Goal: Information Seeking & Learning: Learn about a topic

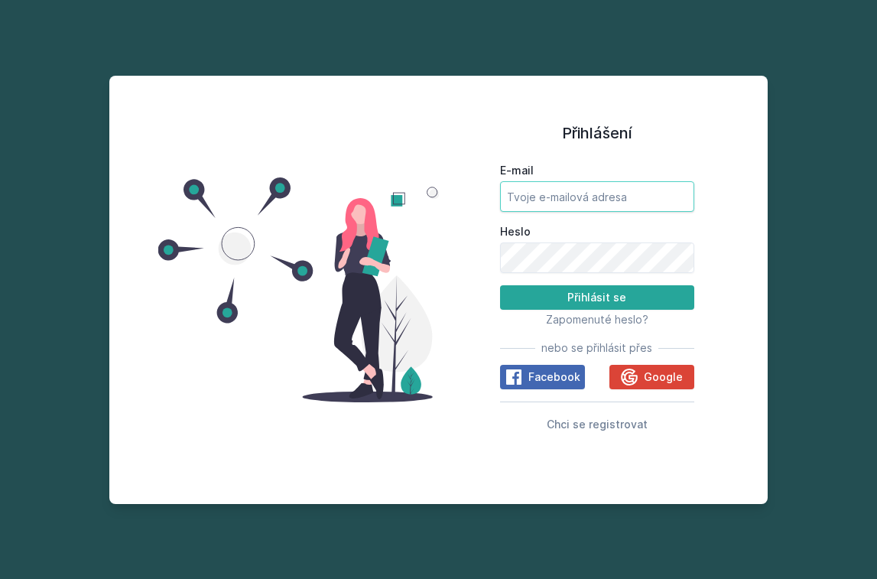
type input "[PERSON_NAME][EMAIL_ADDRESS][DOMAIN_NAME]"
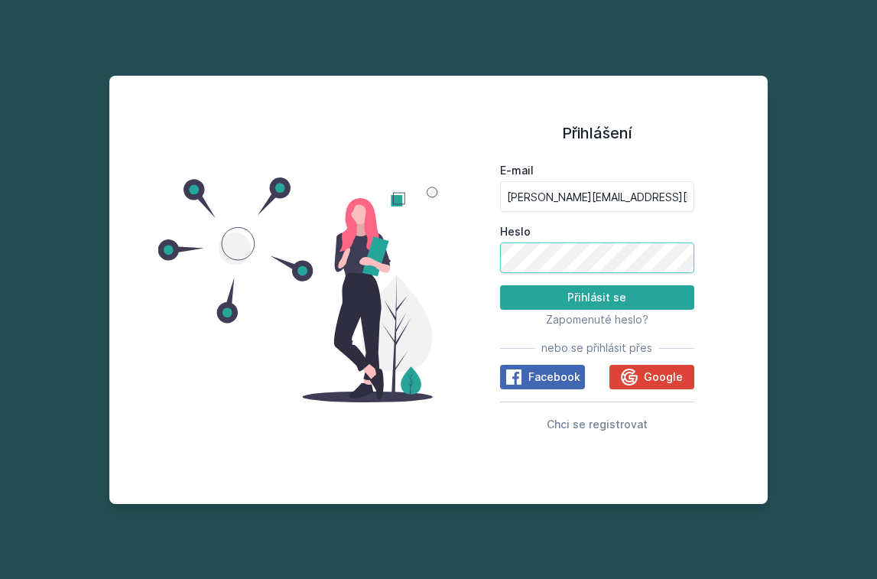
click at [596, 297] on button "Přihlásit se" at bounding box center [597, 297] width 194 height 24
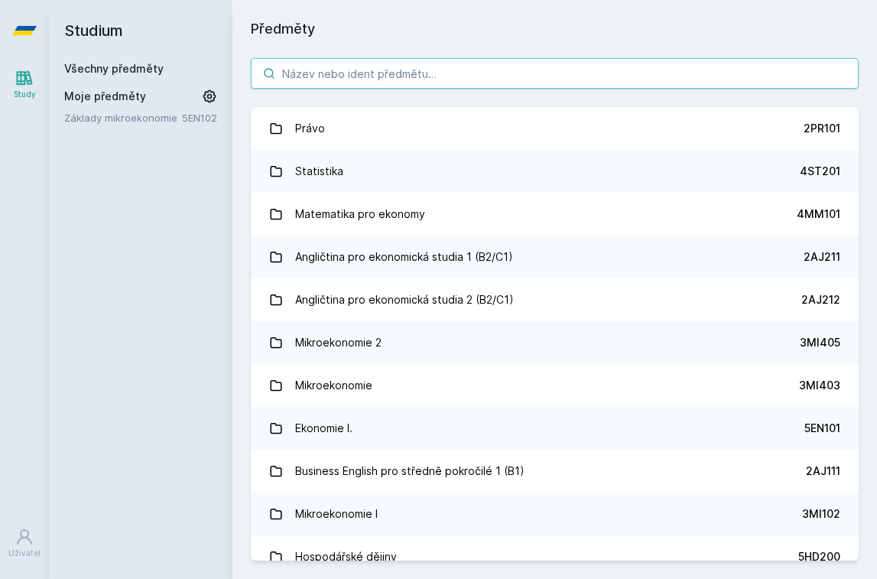
click at [523, 76] on input "search" at bounding box center [555, 73] width 608 height 31
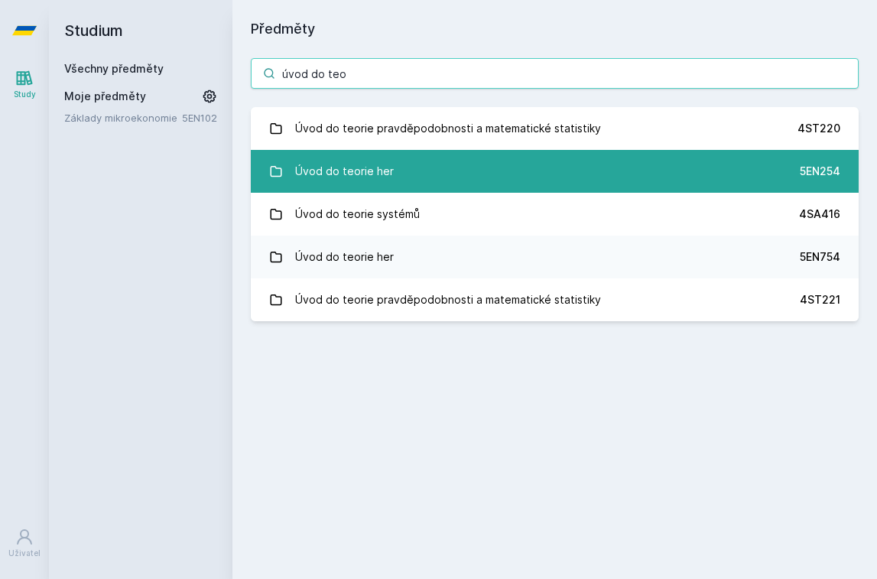
type input "úvod do teo"
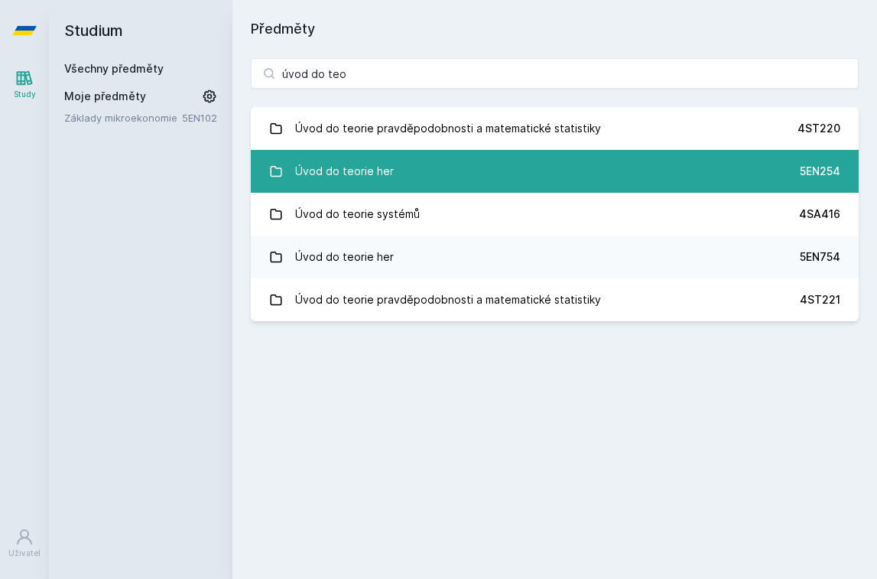
click at [478, 164] on link "Úvod do teorie her 5EN254" at bounding box center [555, 171] width 608 height 43
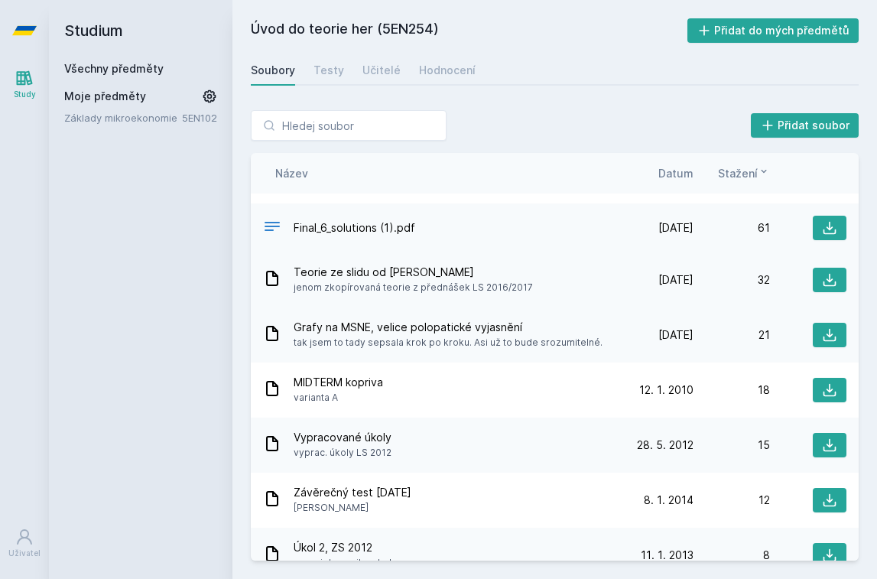
scroll to position [154, 0]
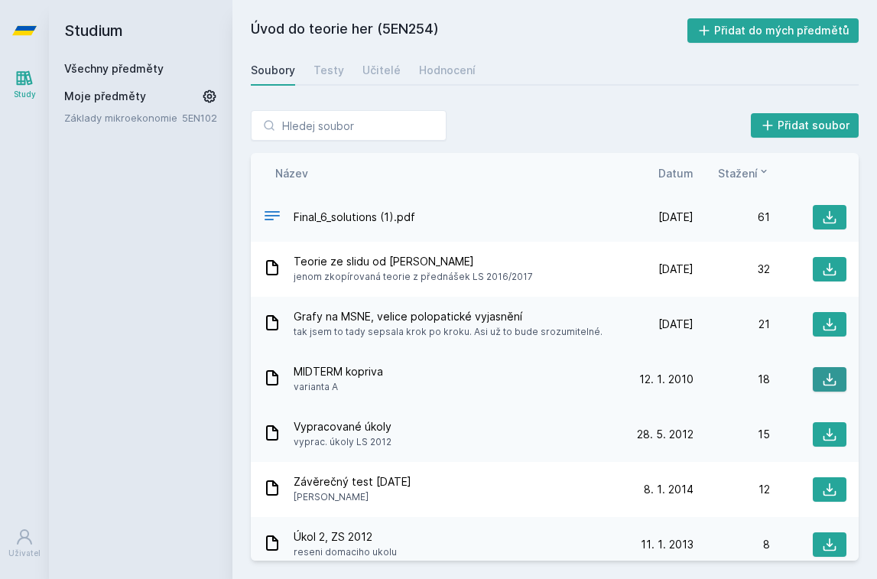
click at [819, 378] on button at bounding box center [830, 379] width 34 height 24
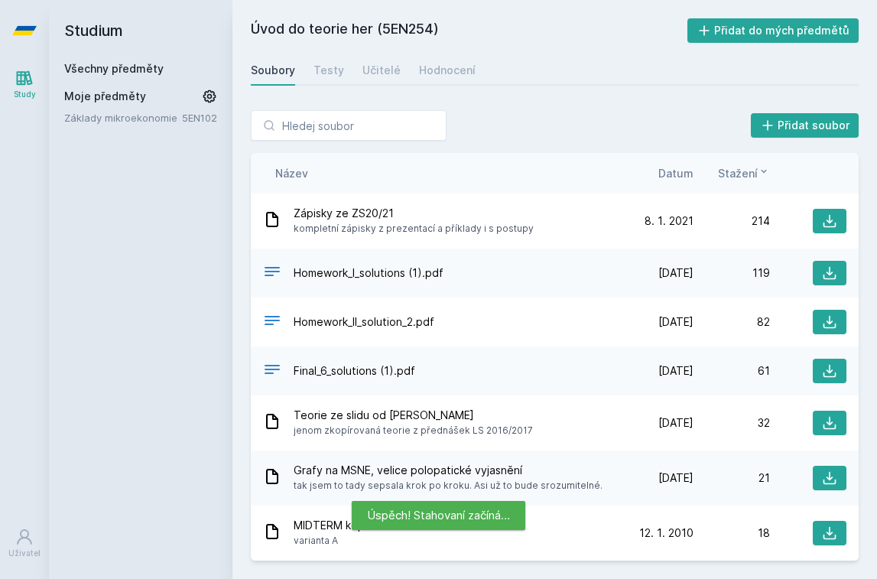
scroll to position [0, 0]
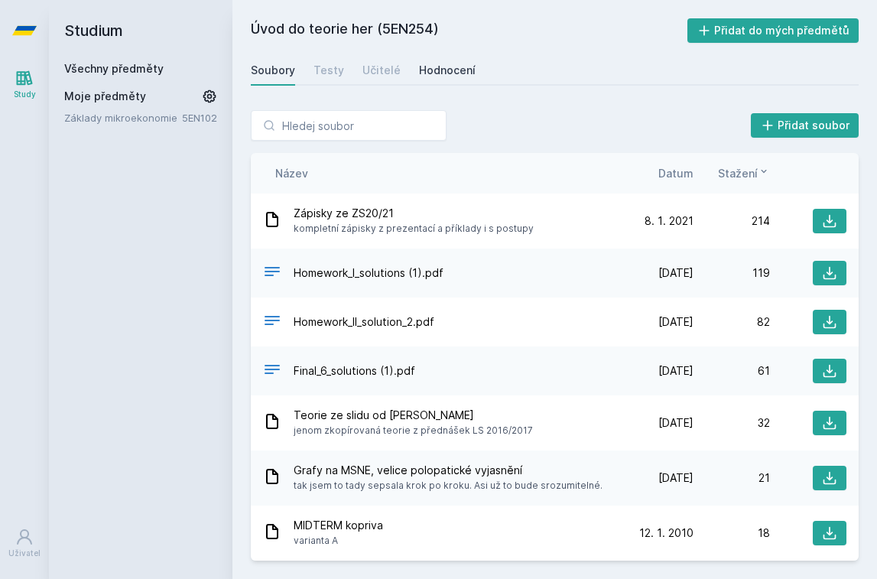
click at [433, 76] on div "Hodnocení" at bounding box center [447, 70] width 57 height 15
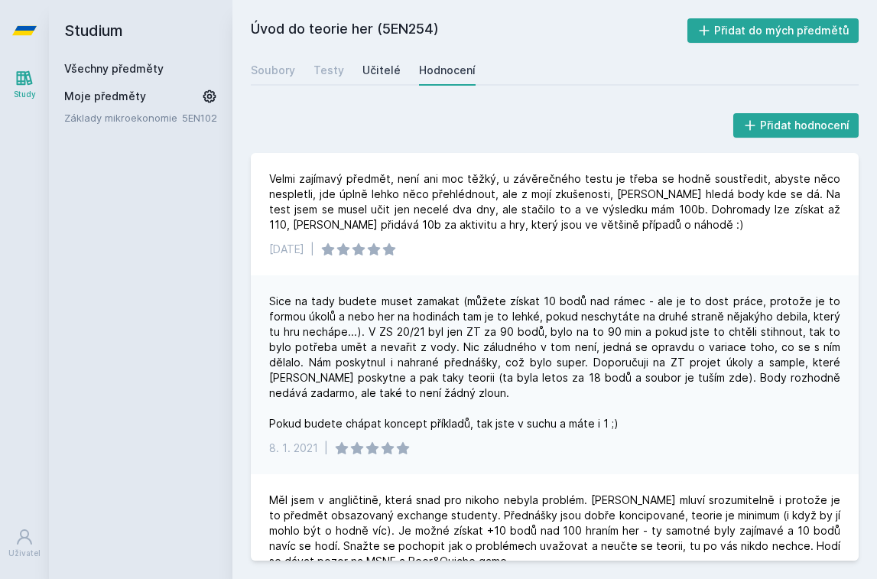
click at [381, 63] on div "Učitelé" at bounding box center [381, 70] width 38 height 15
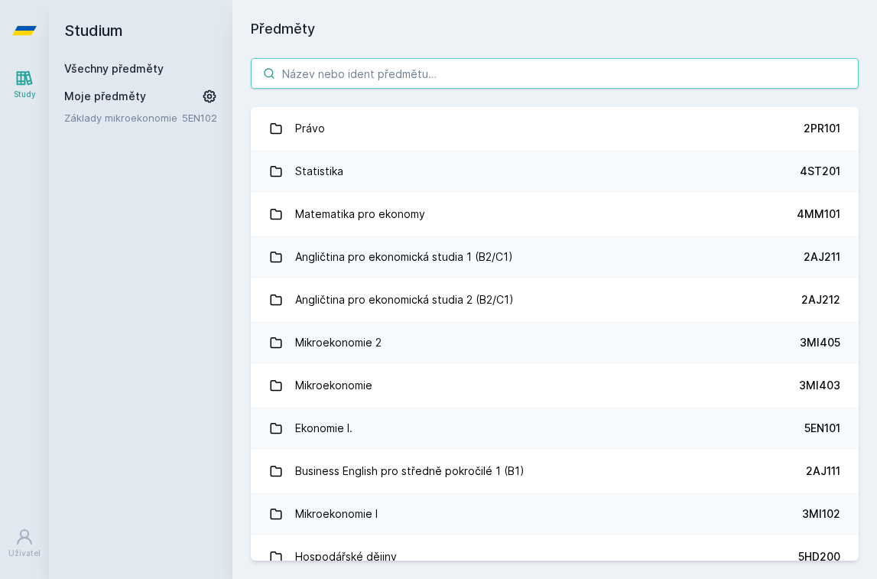
click at [330, 69] on input "search" at bounding box center [555, 73] width 608 height 31
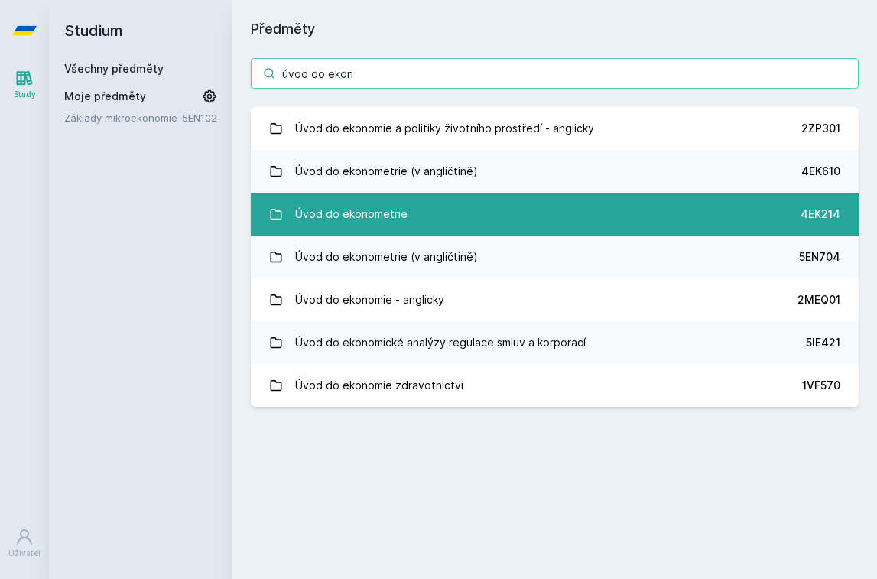
type input "úvod do ekon"
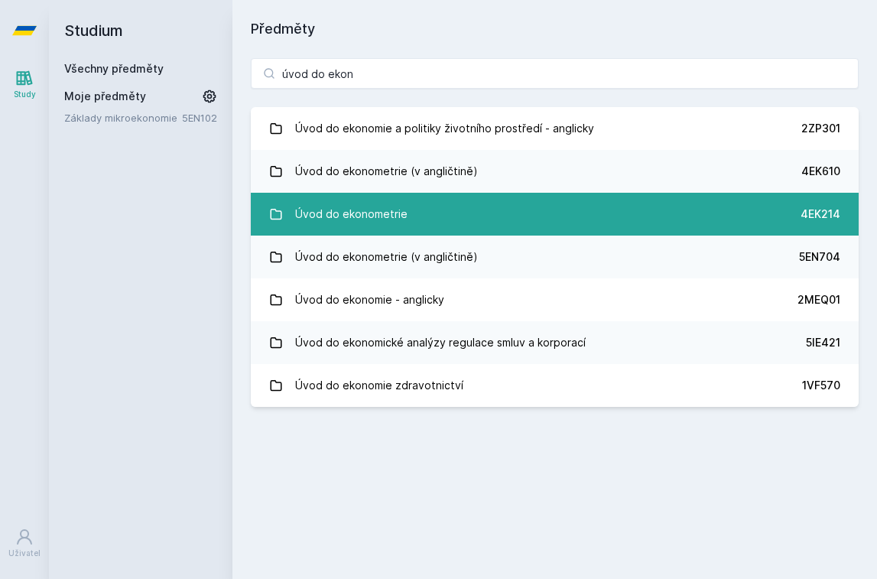
click at [378, 209] on div "Úvod do ekonometrie" at bounding box center [351, 214] width 112 height 31
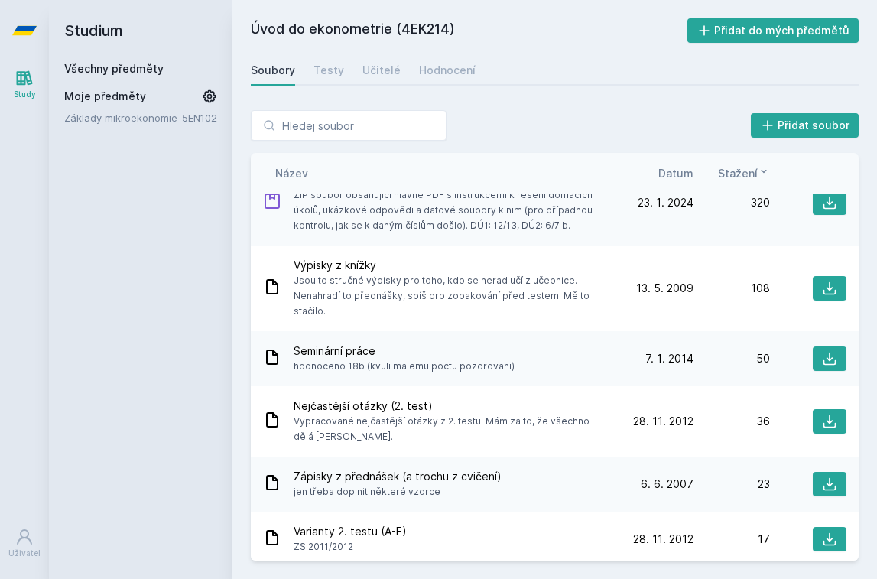
scroll to position [91, 0]
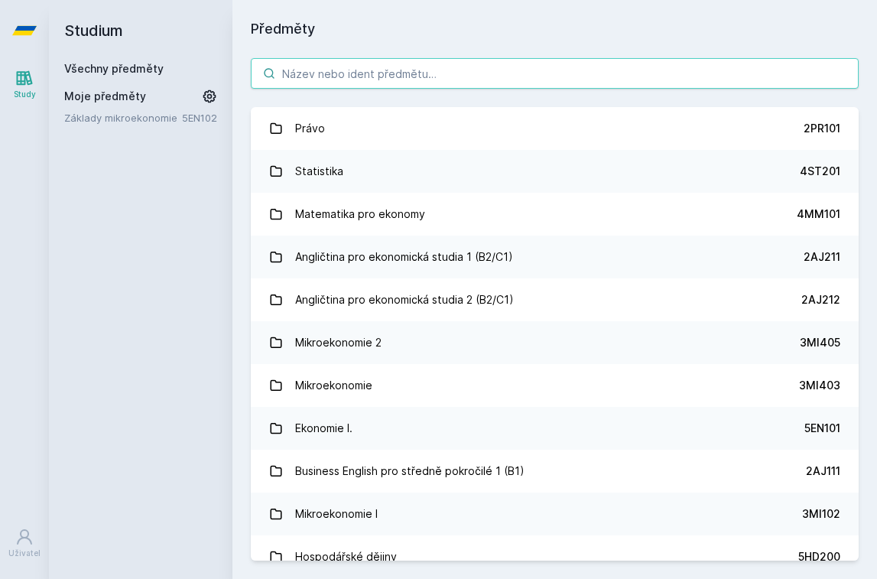
click at [373, 61] on input "search" at bounding box center [555, 73] width 608 height 31
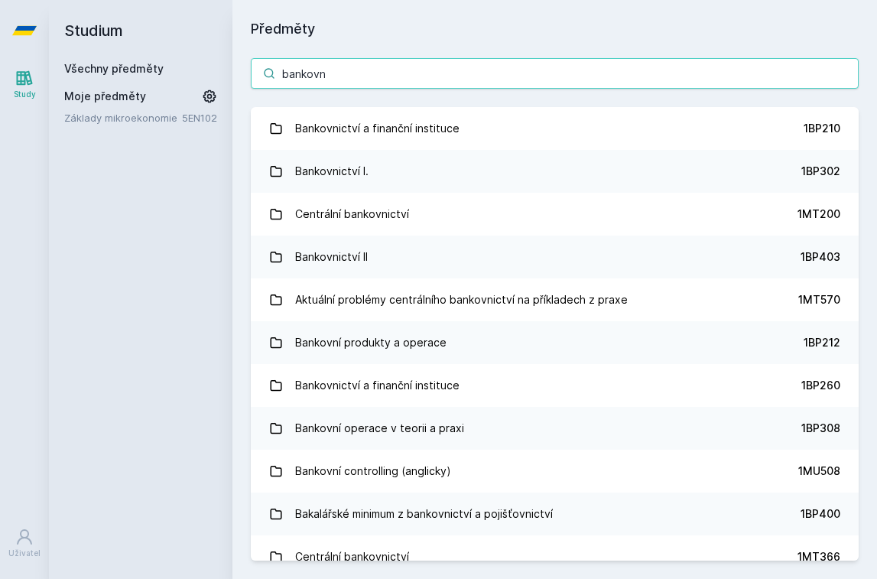
type input "bankovní"
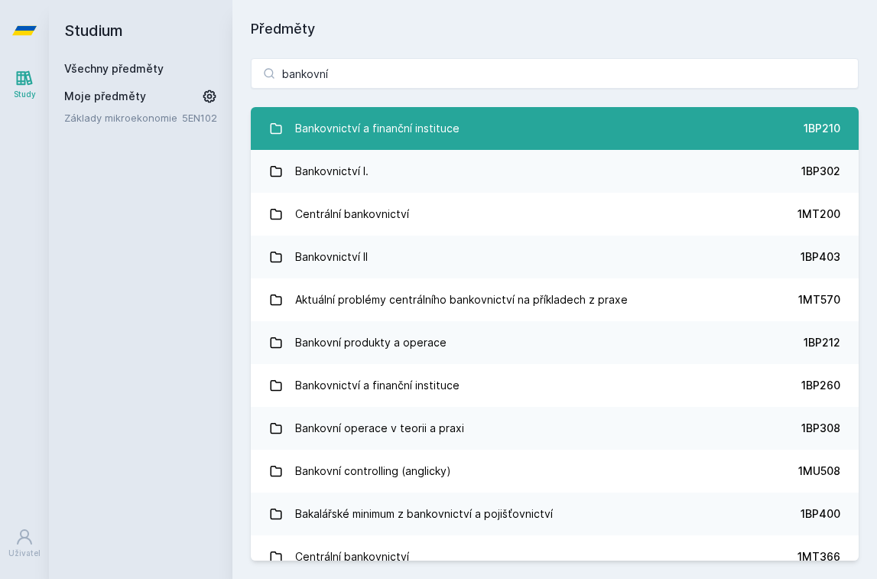
drag, startPoint x: 373, startPoint y: 61, endPoint x: 395, endPoint y: 135, distance: 76.7
click at [395, 135] on div "Bankovnictví a finanční instituce" at bounding box center [377, 128] width 164 height 31
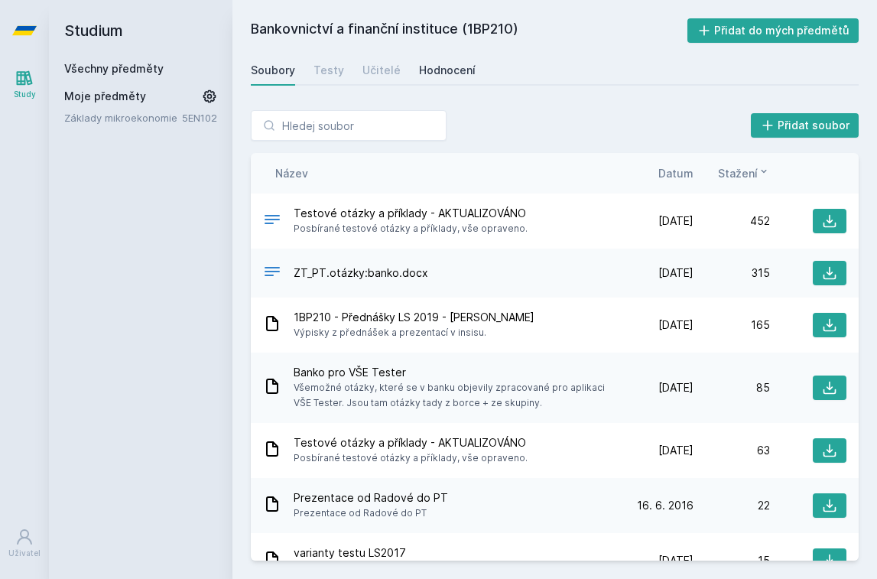
click at [446, 66] on div "Hodnocení" at bounding box center [447, 70] width 57 height 15
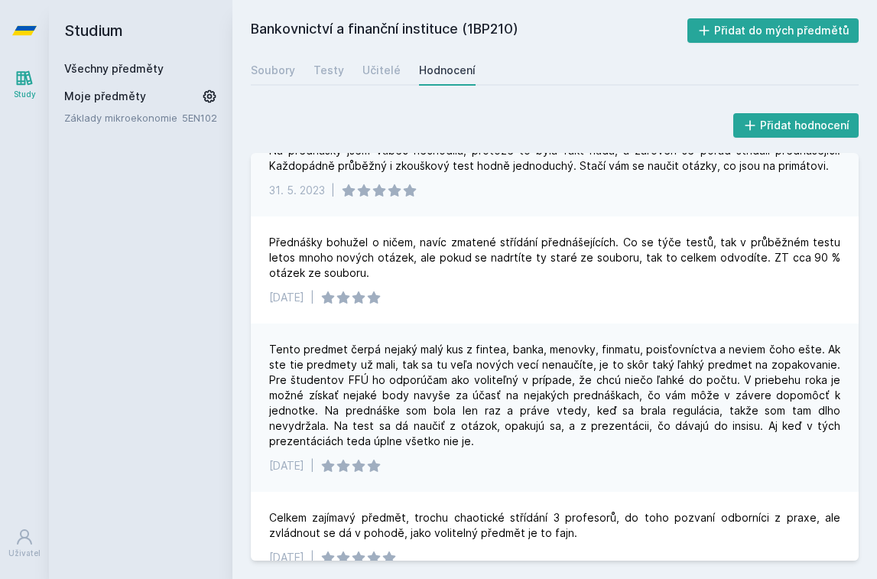
scroll to position [107, 0]
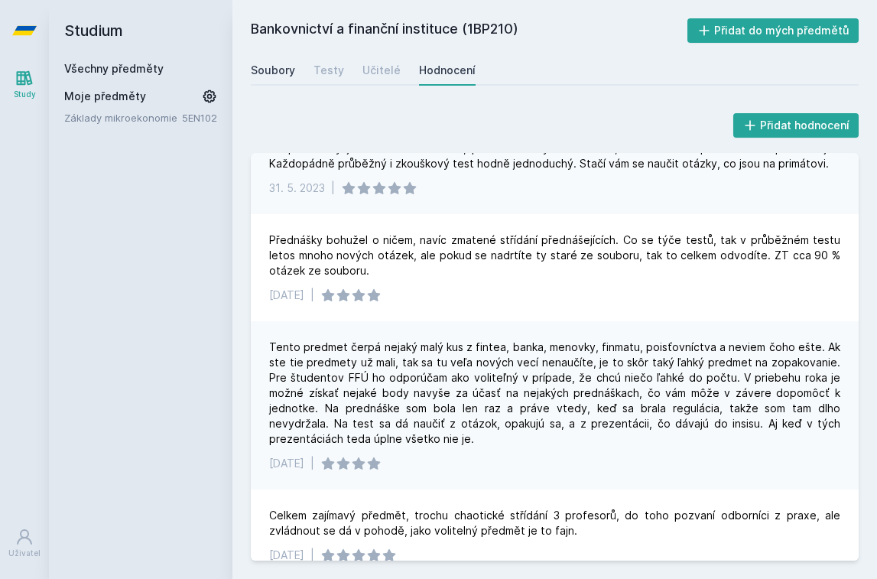
click at [274, 69] on div "Soubory" at bounding box center [273, 70] width 44 height 15
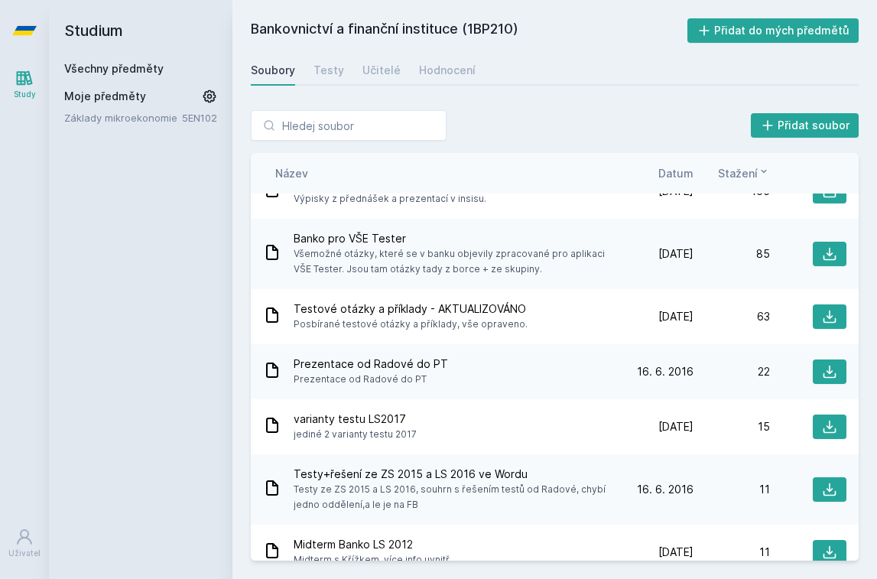
scroll to position [136, 0]
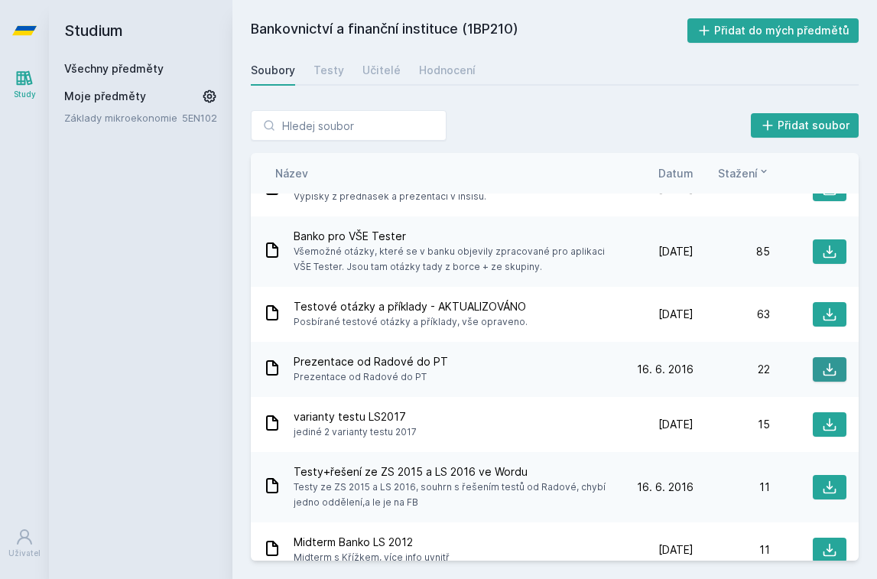
click at [826, 367] on icon at bounding box center [829, 369] width 15 height 15
click at [483, 133] on div "Přidat soubor" at bounding box center [555, 125] width 608 height 31
click at [449, 77] on div "Hodnocení" at bounding box center [447, 70] width 57 height 15
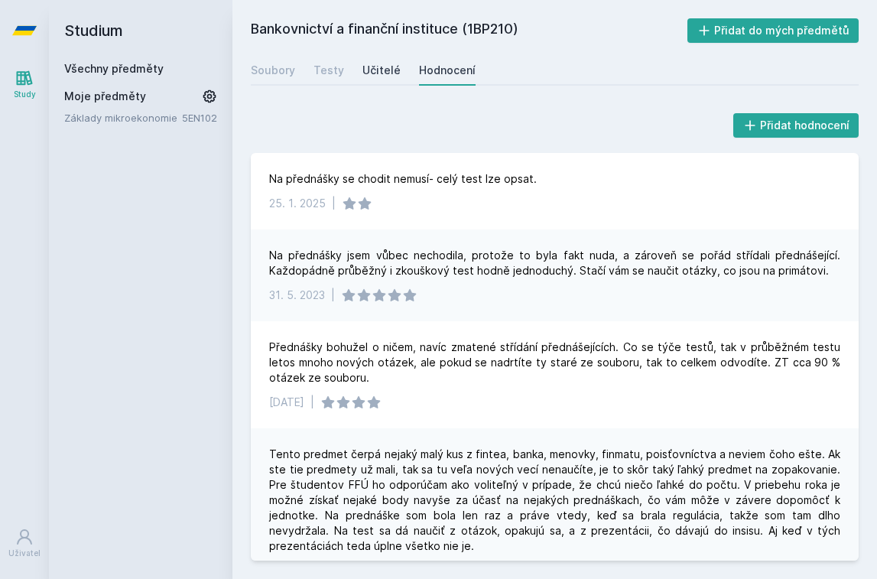
click at [387, 76] on div "Učitelé" at bounding box center [381, 70] width 38 height 15
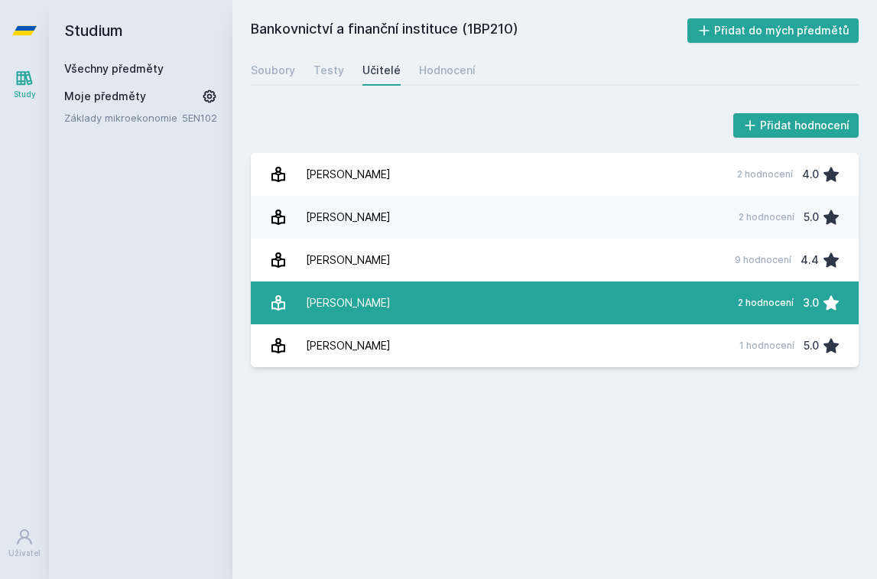
click at [414, 315] on link "[PERSON_NAME] 2 hodnocení 3.0" at bounding box center [555, 302] width 608 height 43
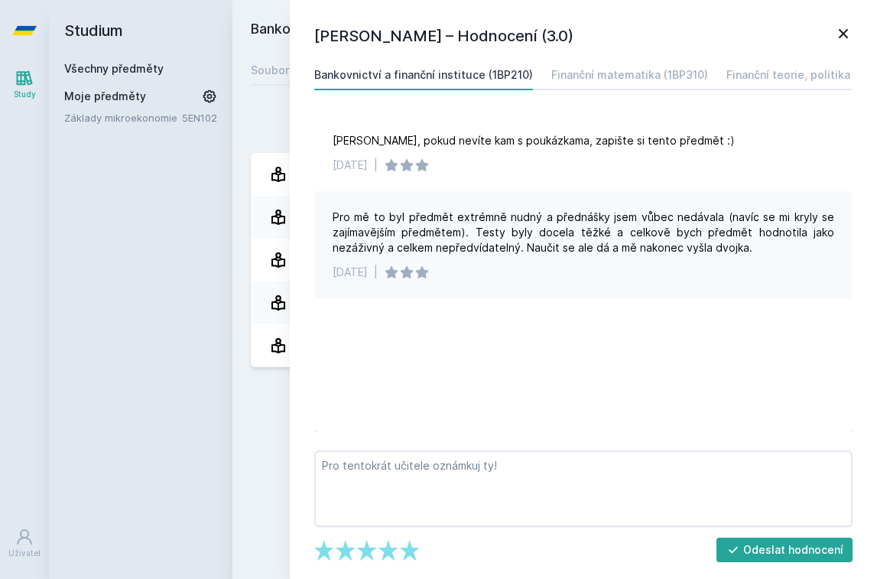
click at [849, 34] on icon at bounding box center [843, 33] width 18 height 18
